Goal: Information Seeking & Learning: Learn about a topic

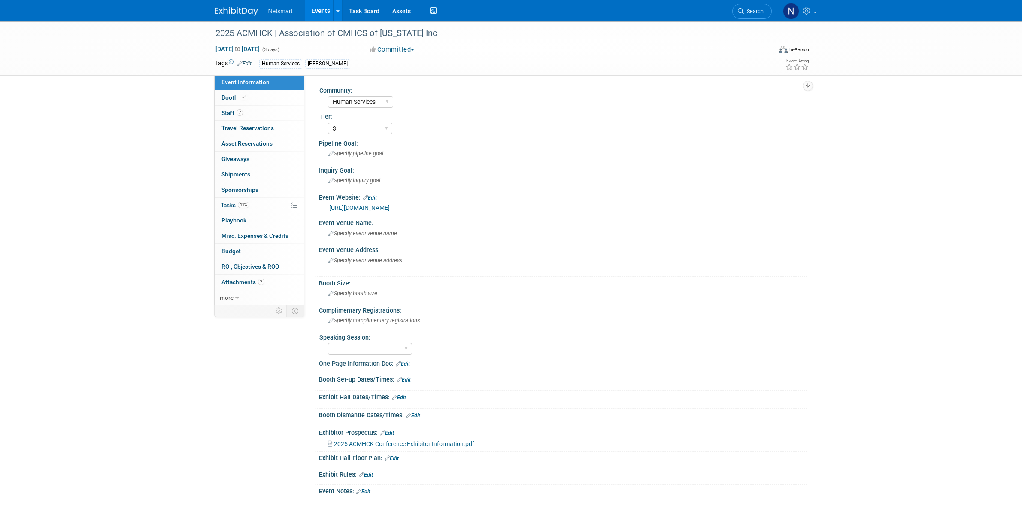
select select "Human Services"
select select "3"
click at [745, 9] on span "Search" at bounding box center [754, 11] width 20 height 6
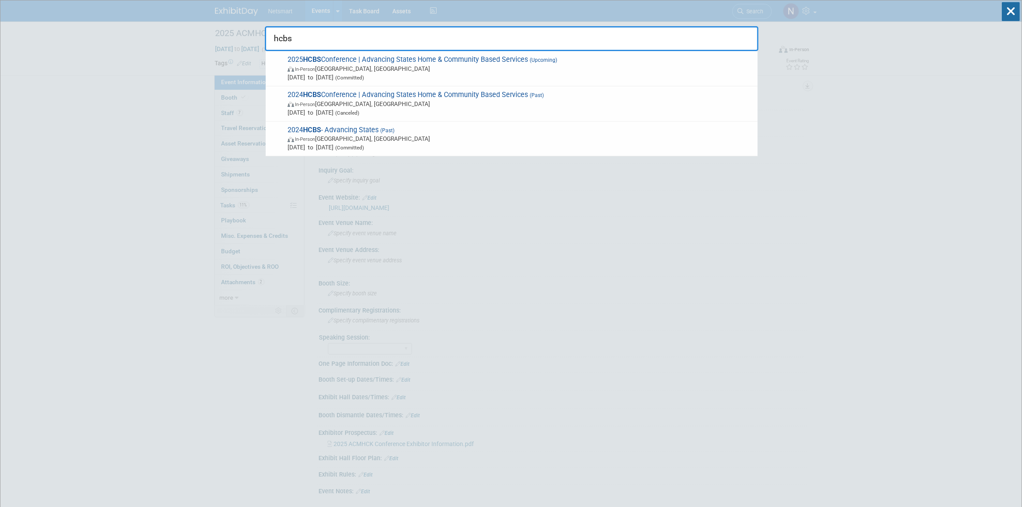
click at [455, 41] on input "hcbs" at bounding box center [512, 38] width 494 height 25
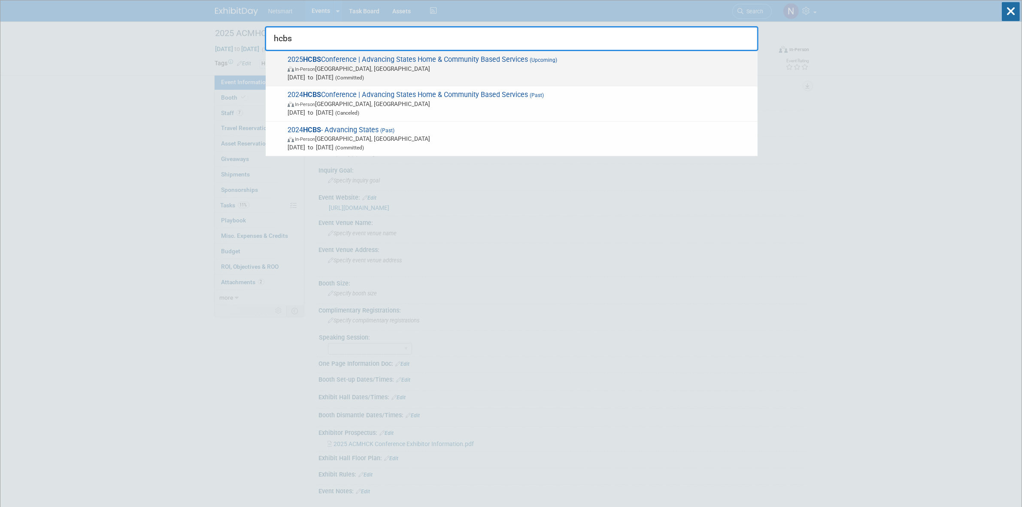
type input "hcbs"
click at [437, 56] on span "2025 HCBS Conference | Advancing States Home & Community Based Services (Upcomi…" at bounding box center [519, 68] width 468 height 26
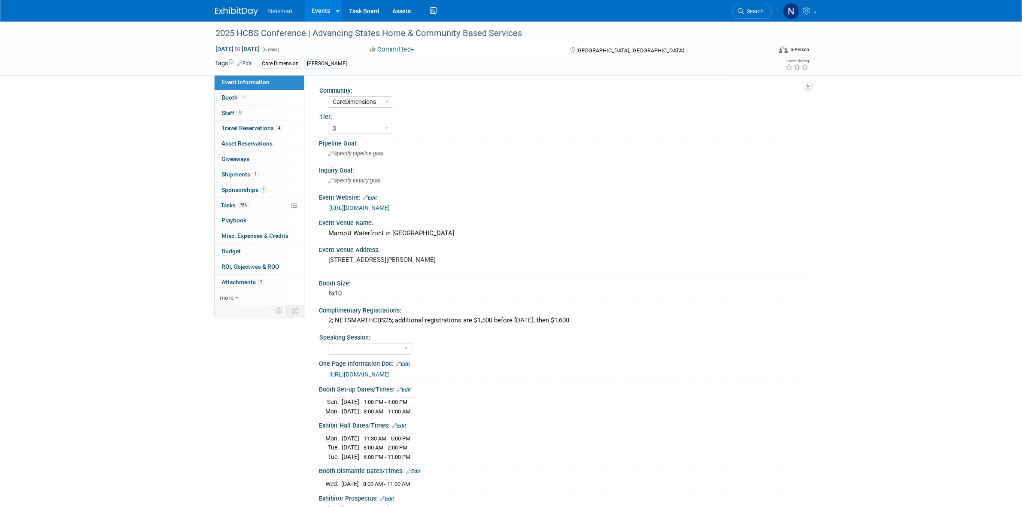
select select "CareDimensions"
select select "3"
click at [245, 101] on link "Booth" at bounding box center [259, 97] width 89 height 15
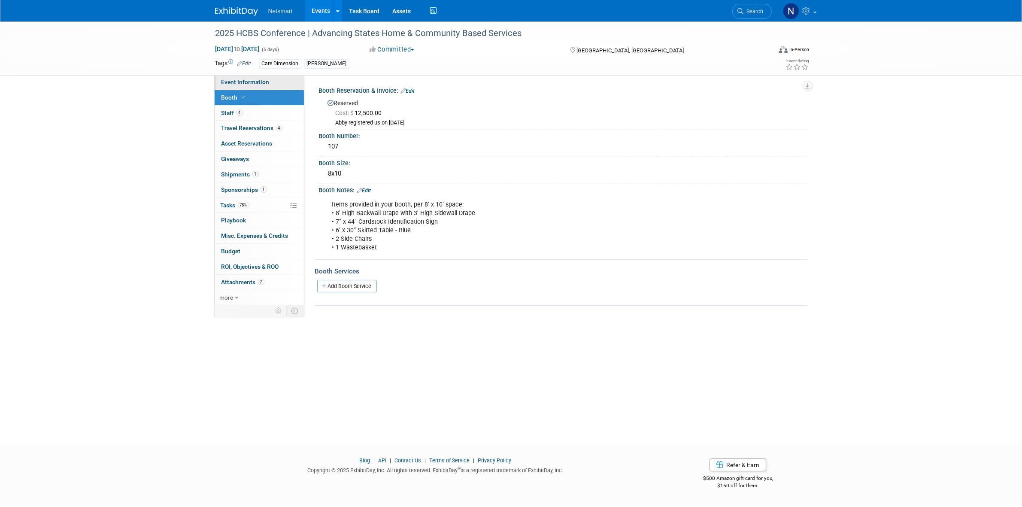
click at [282, 82] on link "Event Information" at bounding box center [259, 82] width 89 height 15
select select "CareDimensions"
select select "3"
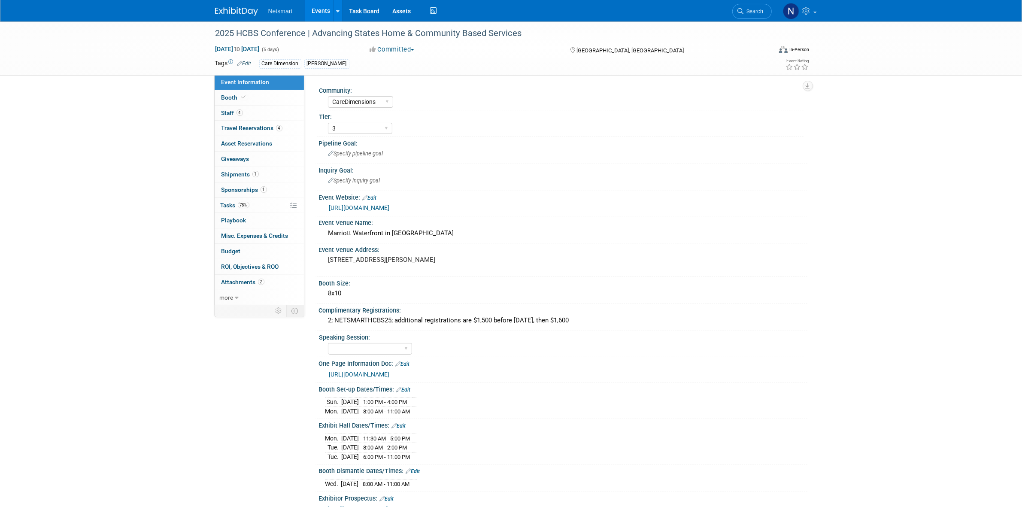
click at [390, 205] on link "[URL][DOMAIN_NAME]" at bounding box center [359, 207] width 61 height 7
